Goal: Task Accomplishment & Management: Complete application form

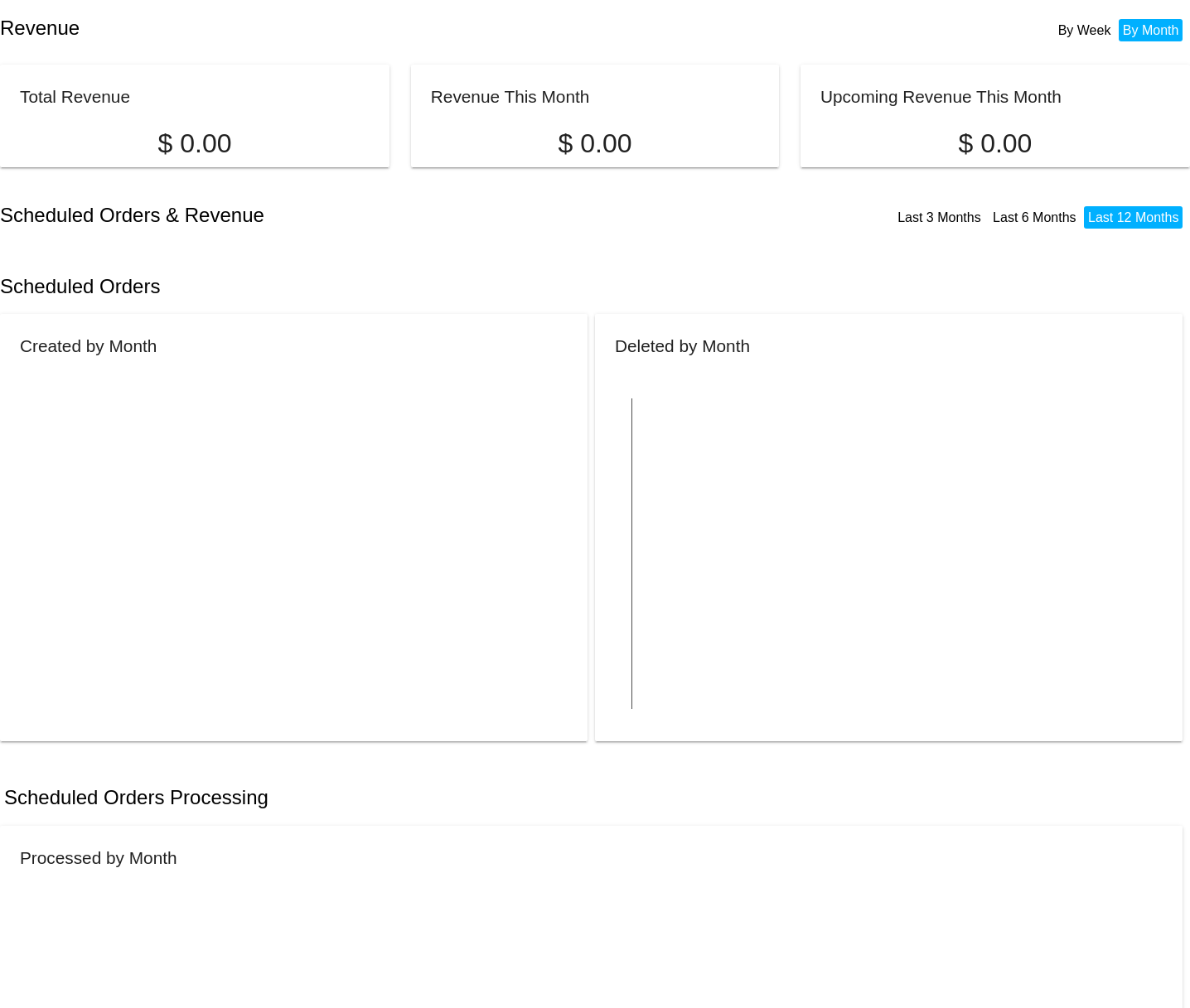
click at [600, 285] on div "Scheduled Orders" at bounding box center [595, 287] width 1190 height 57
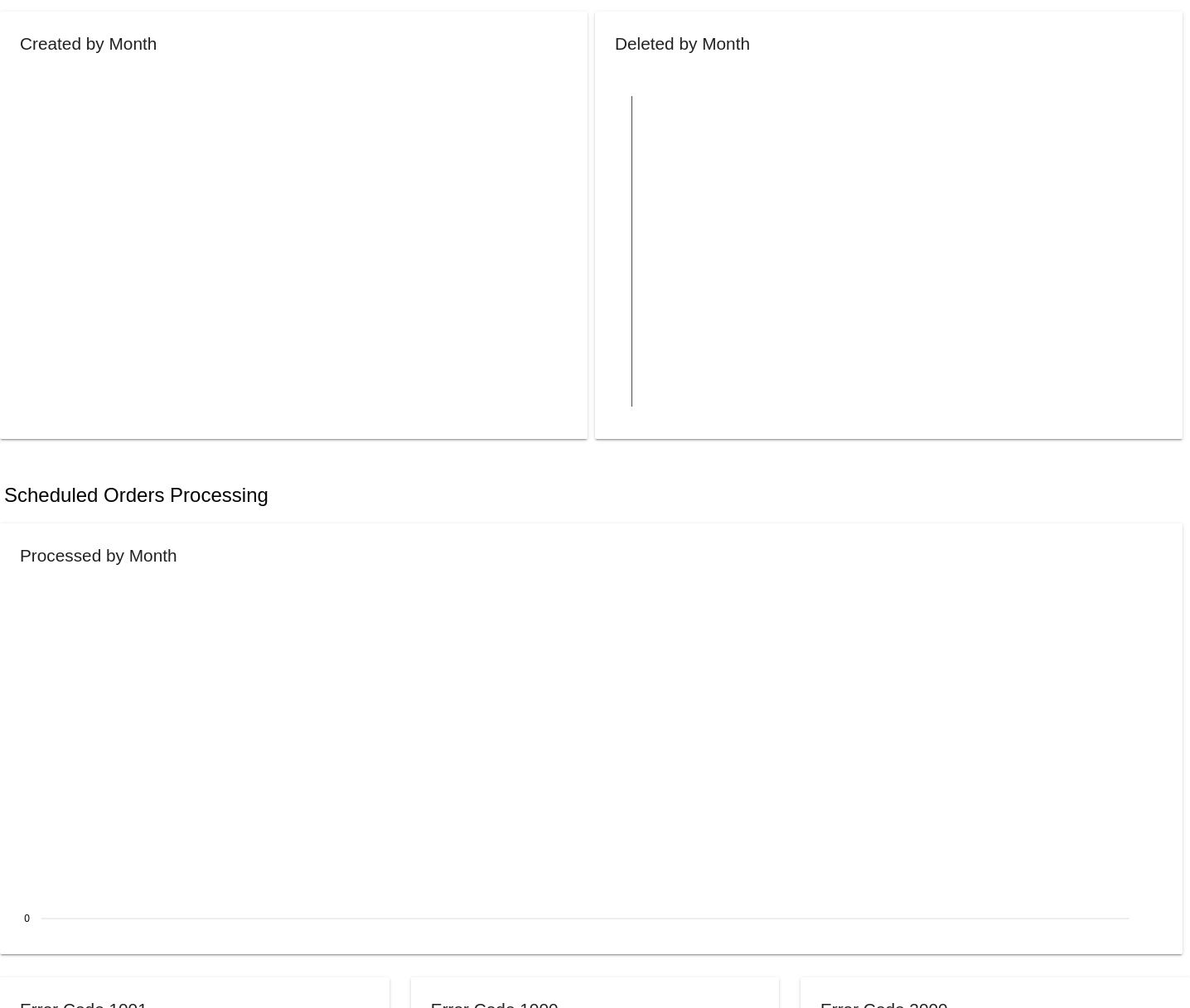
scroll to position [697, 0]
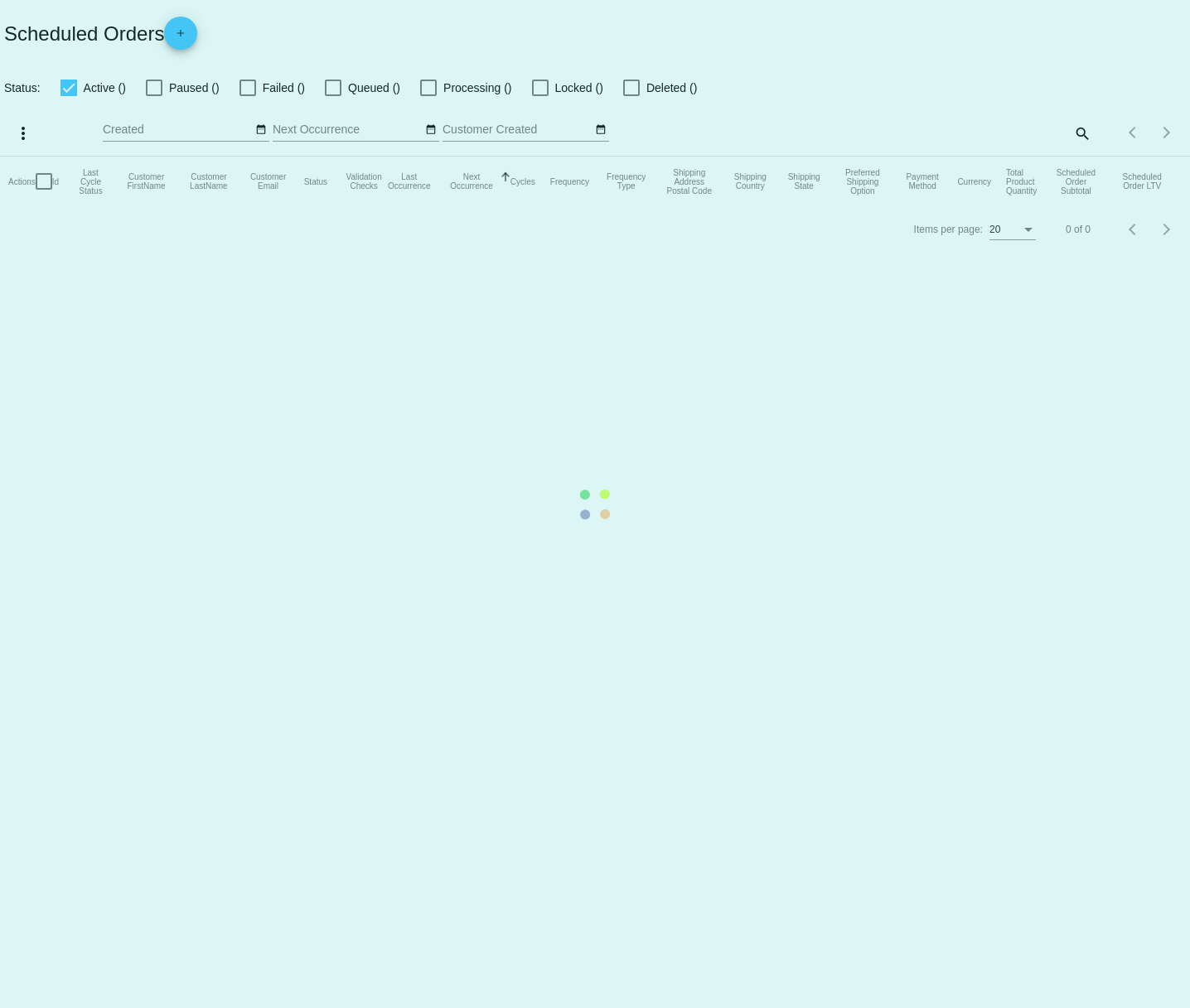
click at [501, 206] on mat-table "Actions Id Last Cycle Status Customer FirstName Customer LastName Customer Emai…" at bounding box center [595, 182] width 1190 height 50
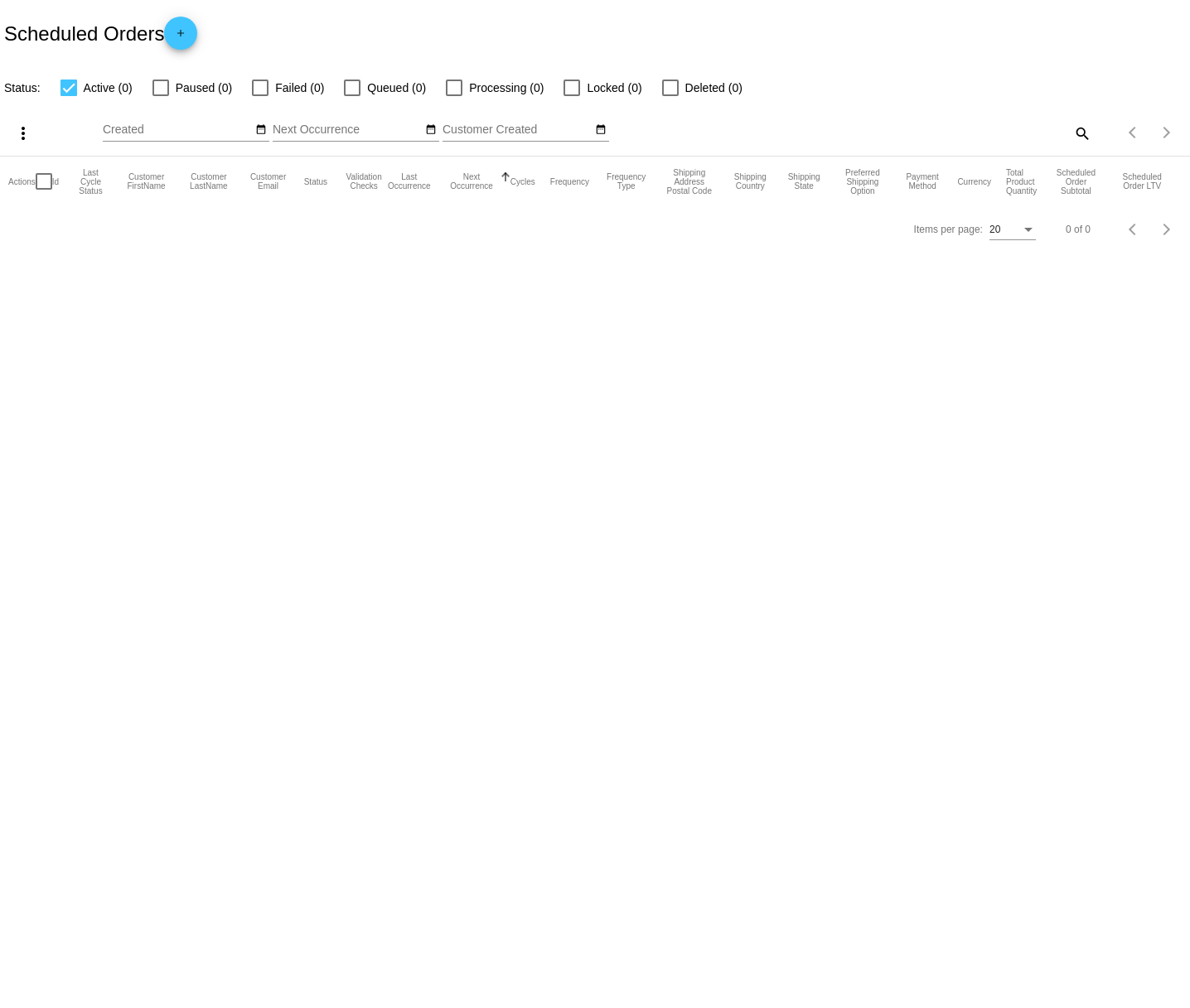
click at [299, 19] on div "Scheduled Orders add" at bounding box center [595, 33] width 1190 height 66
click at [182, 37] on mat-icon "add" at bounding box center [181, 37] width 19 height 19
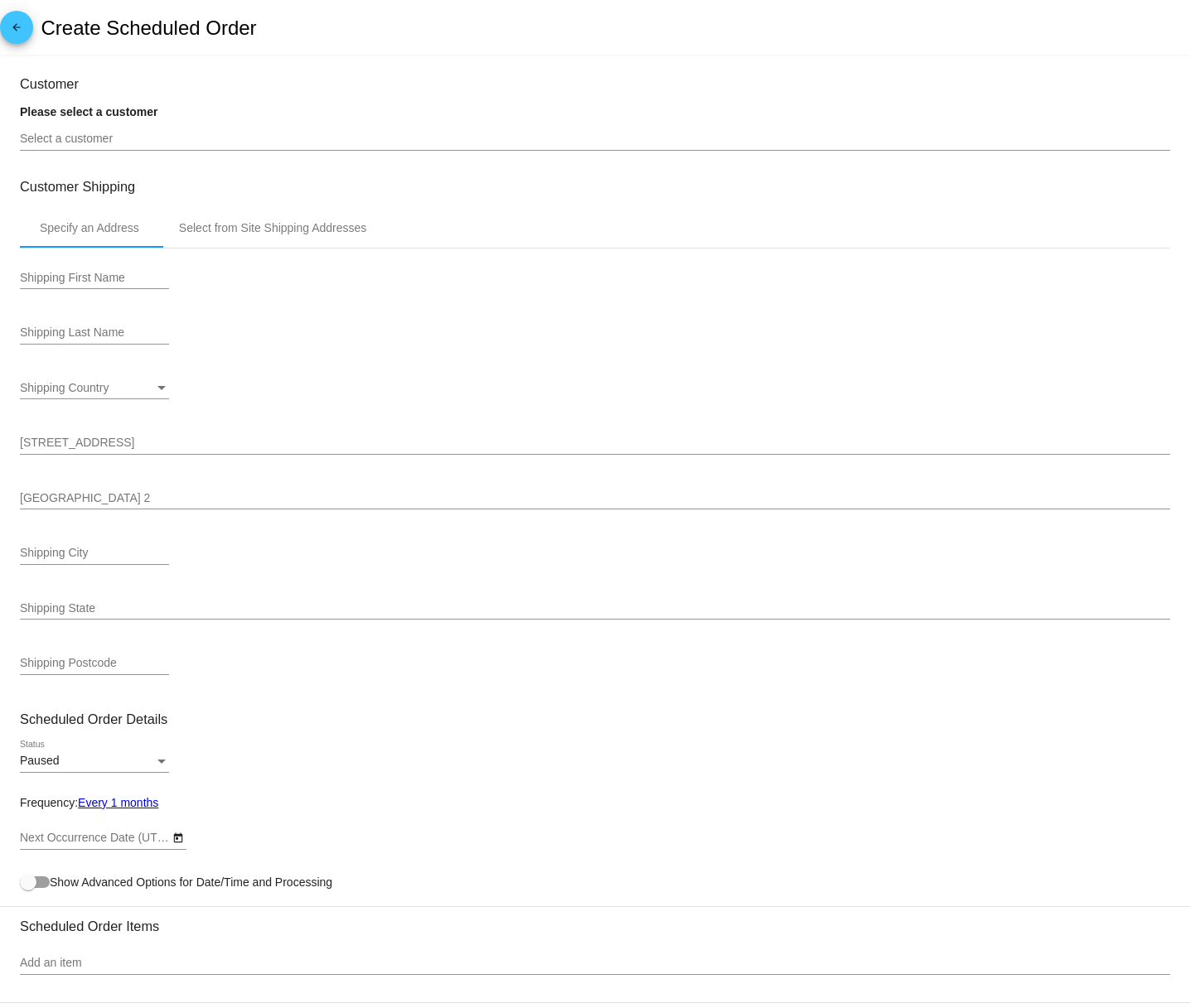
type input "[DATE]"
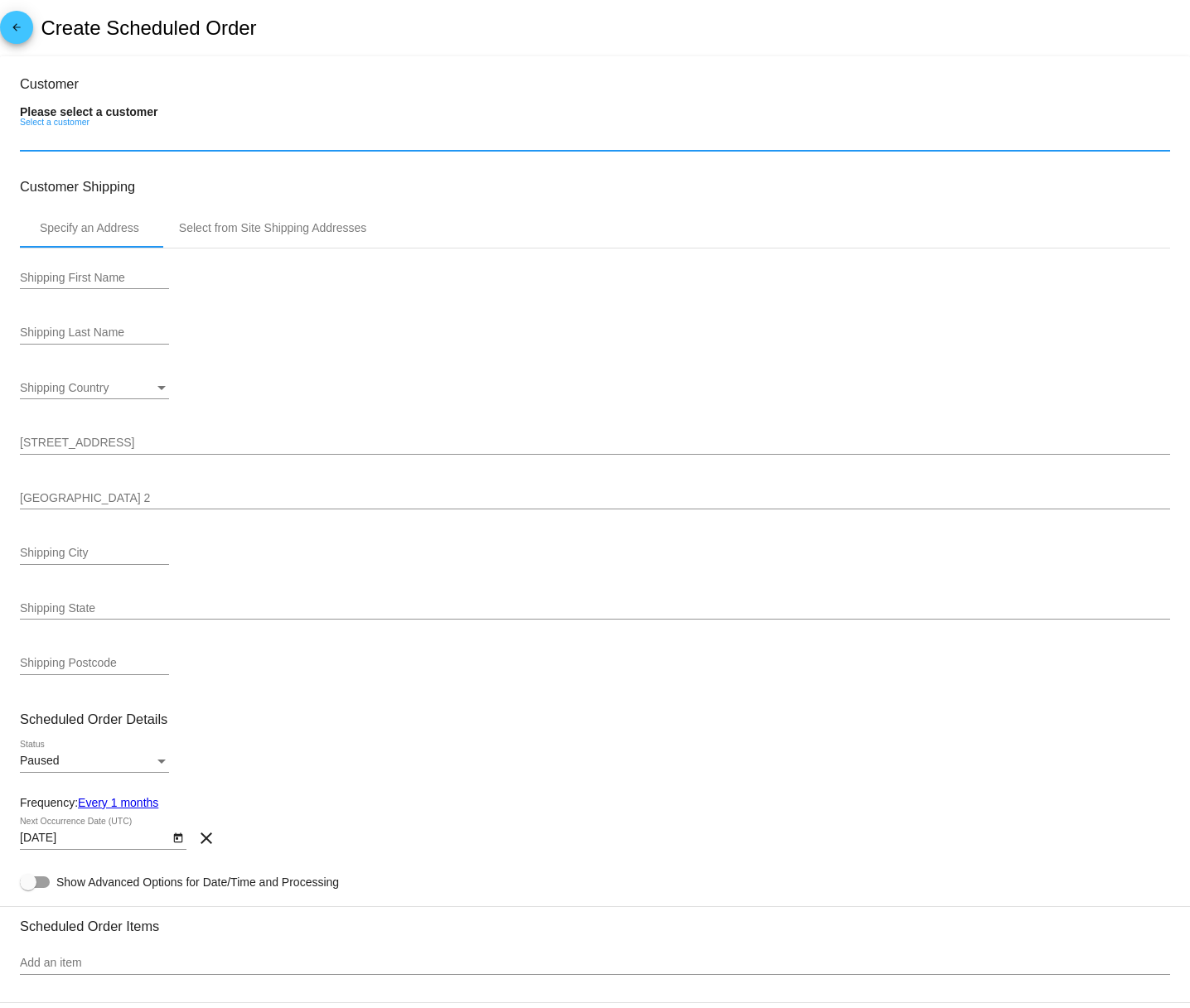
click at [184, 146] on input "Select a customer" at bounding box center [595, 139] width 1150 height 13
click at [169, 166] on div "Select a customer" at bounding box center [595, 142] width 1150 height 47
click at [239, 312] on div "Shipping First Name Shipping Last Name Shipping Country Shipping Country [STREE…" at bounding box center [595, 473] width 1150 height 449
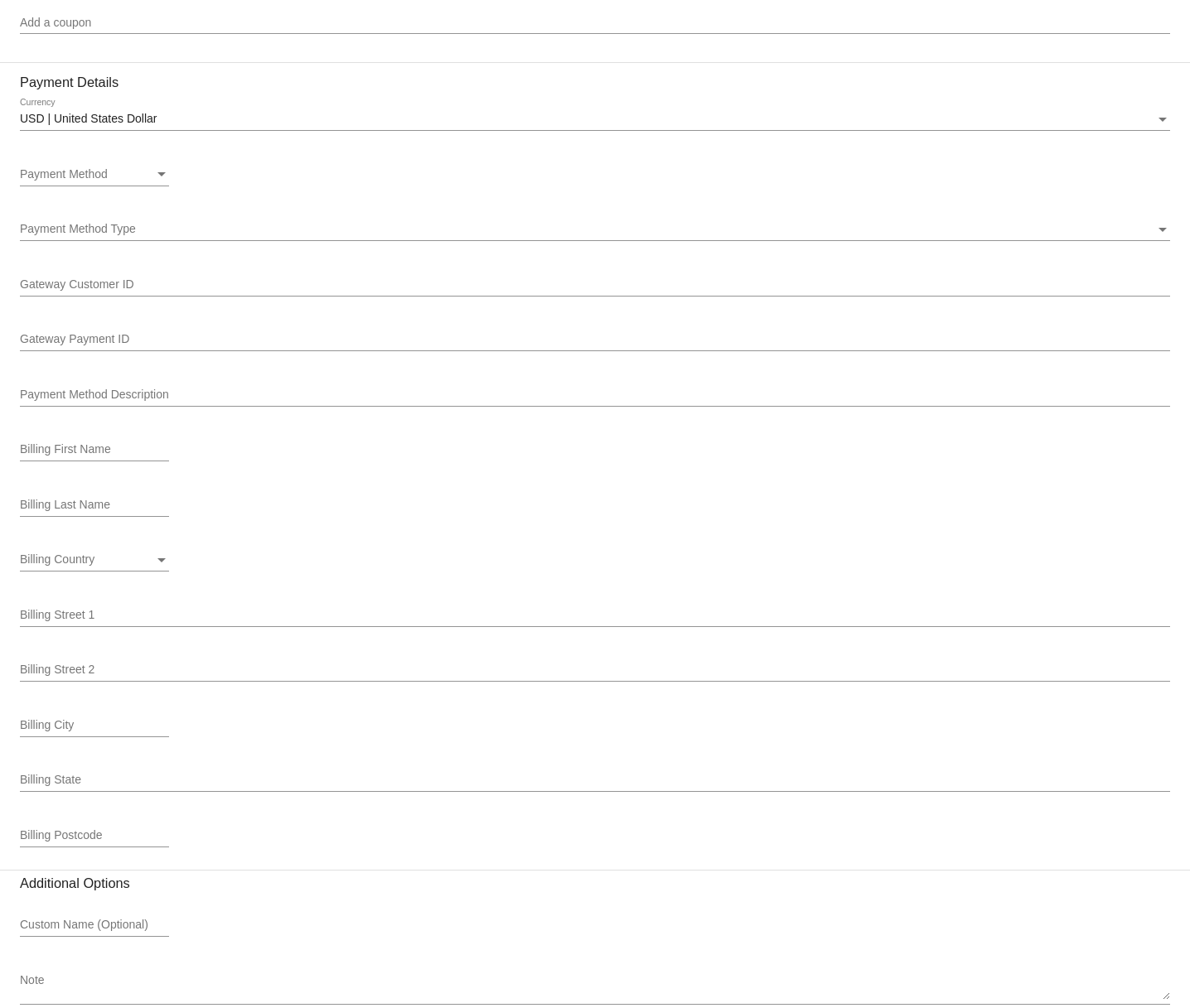
scroll to position [1107, 0]
